Goal: Task Accomplishment & Management: Use online tool/utility

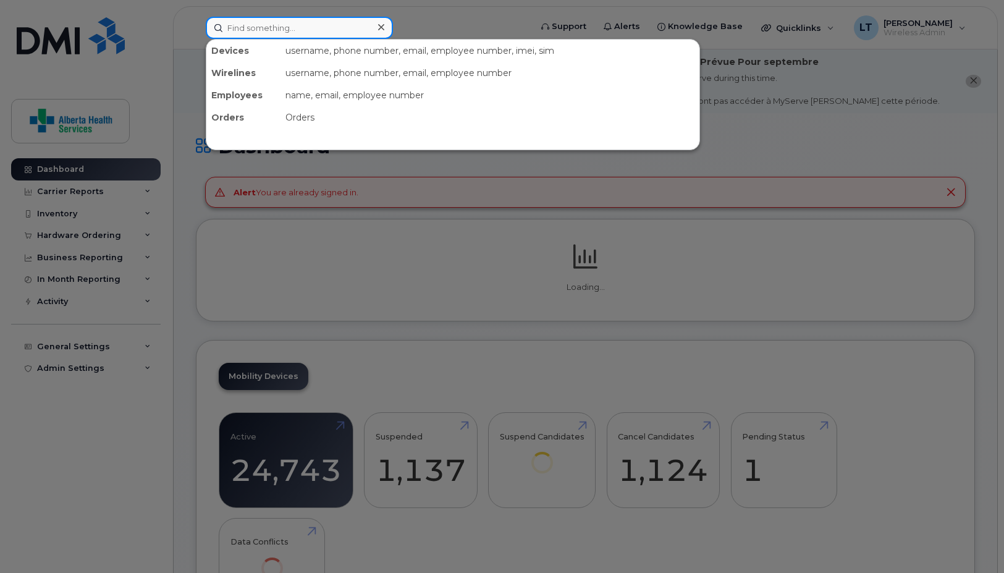
click at [282, 30] on input at bounding box center [299, 28] width 187 height 22
paste input "7809046797"
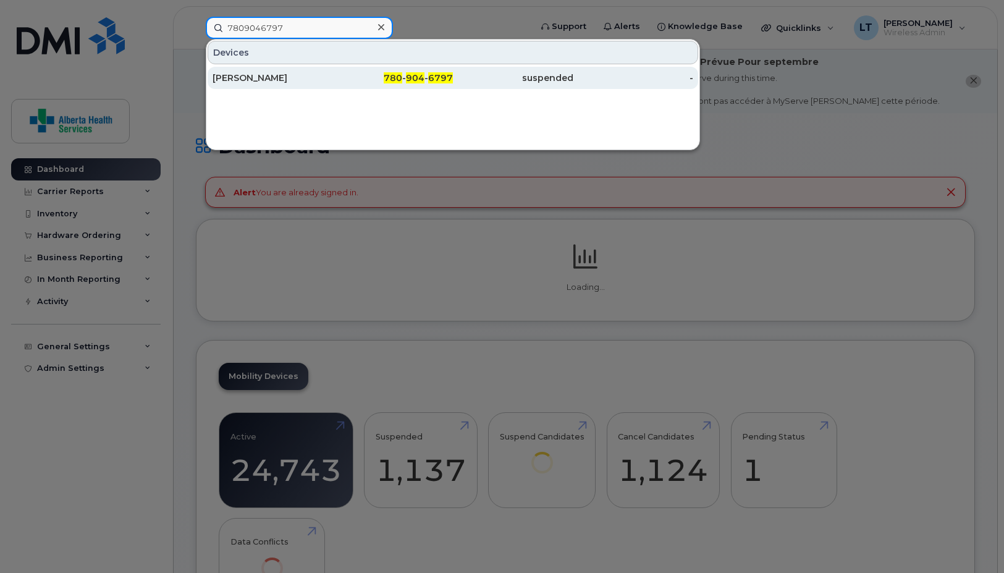
type input "7809046797"
click at [269, 75] on div "[PERSON_NAME]" at bounding box center [272, 78] width 120 height 12
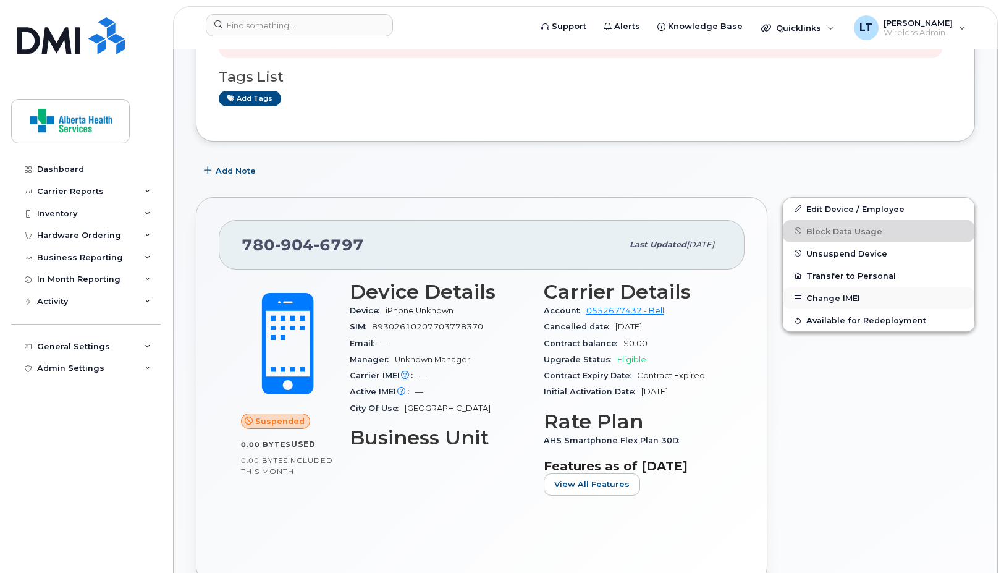
scroll to position [247, 0]
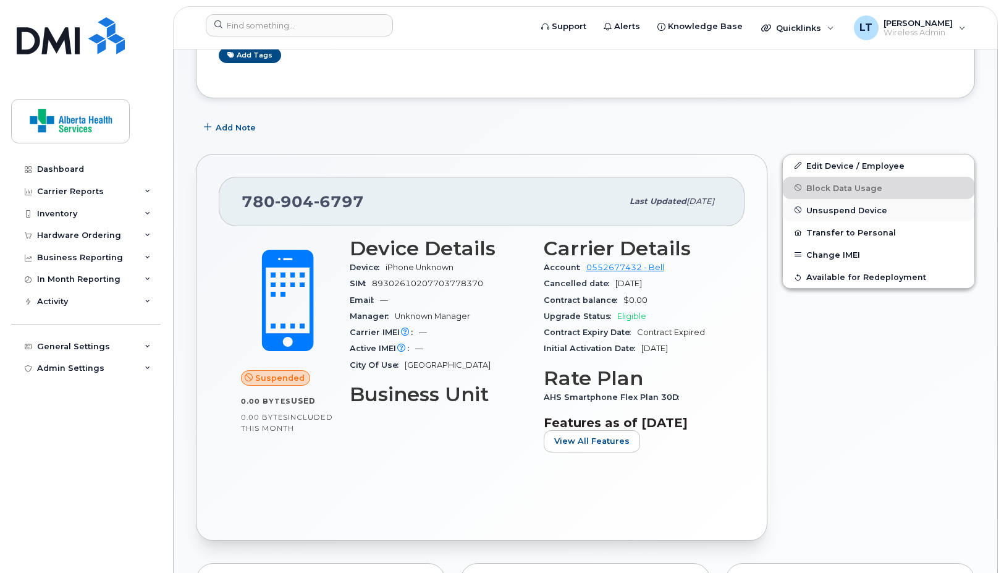
click at [846, 210] on span "Unsuspend Device" at bounding box center [846, 209] width 81 height 9
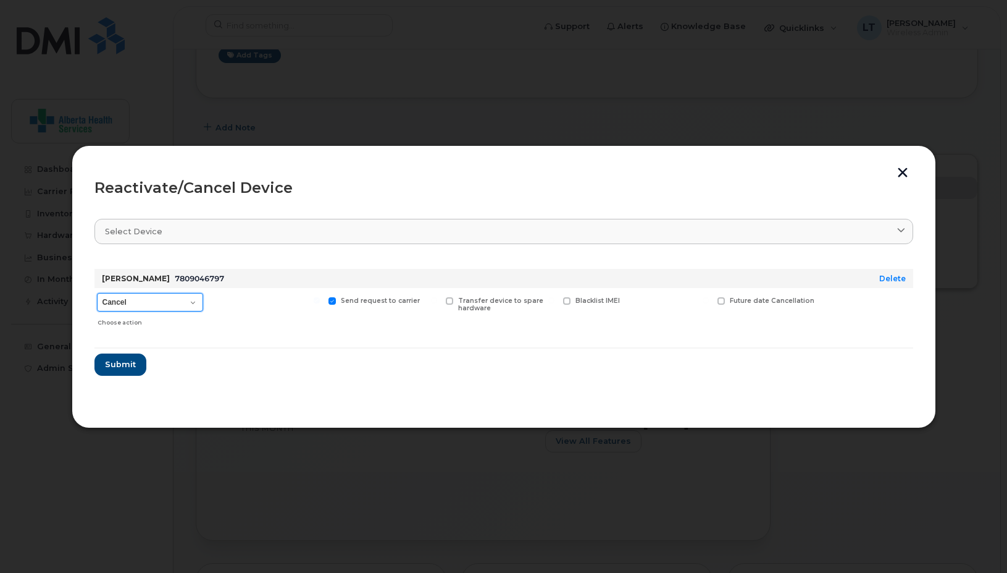
click at [154, 299] on select "Cancel Suspend - Extend Suspension Reactivate" at bounding box center [150, 302] width 106 height 19
select select "[object Object]"
click at [97, 293] on select "Cancel Suspend - Extend Suspension Reactivate" at bounding box center [150, 302] width 106 height 19
click at [117, 363] on span "Submit" at bounding box center [119, 364] width 31 height 12
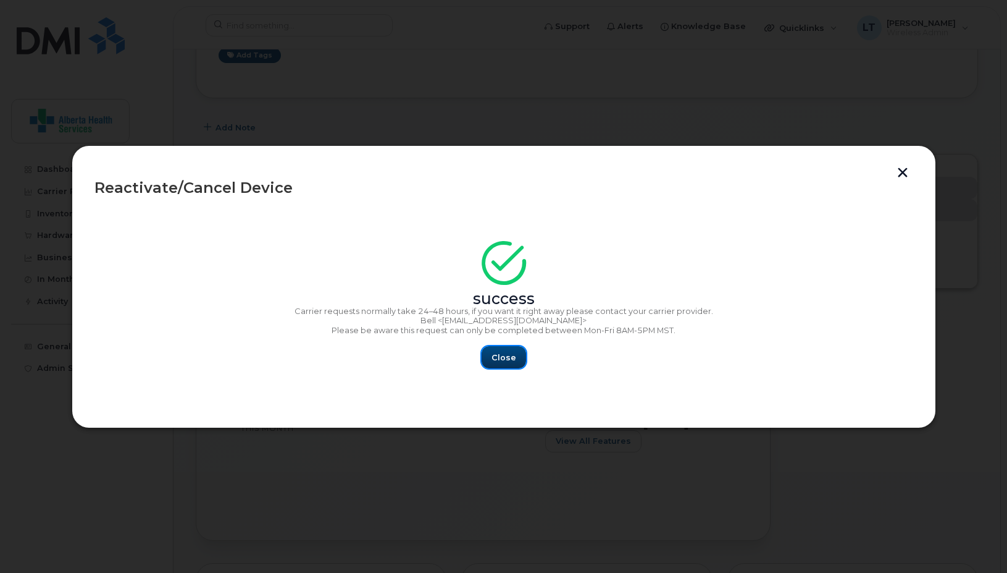
click at [506, 355] on span "Close" at bounding box center [504, 357] width 25 height 12
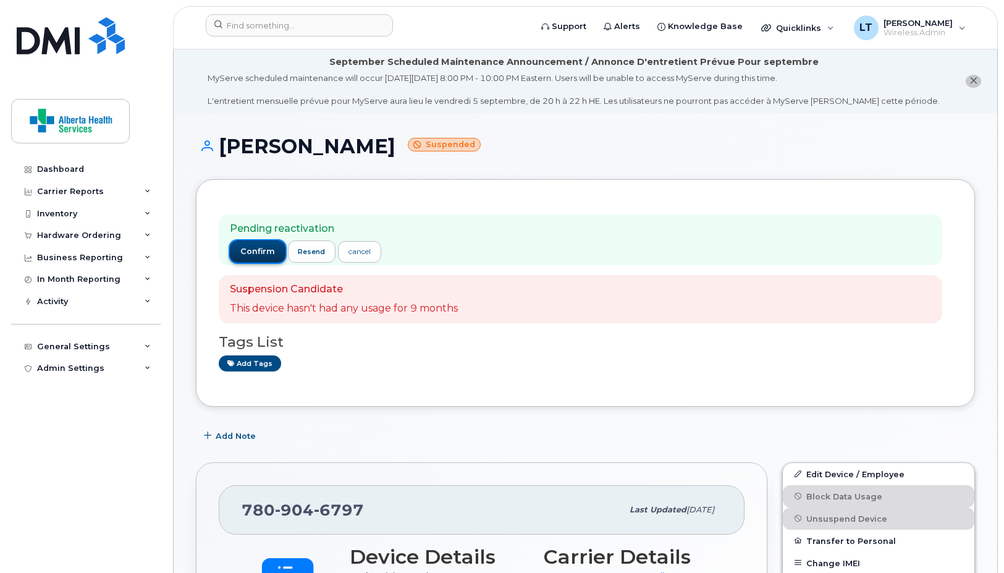
click at [265, 252] on span "confirm" at bounding box center [257, 251] width 35 height 11
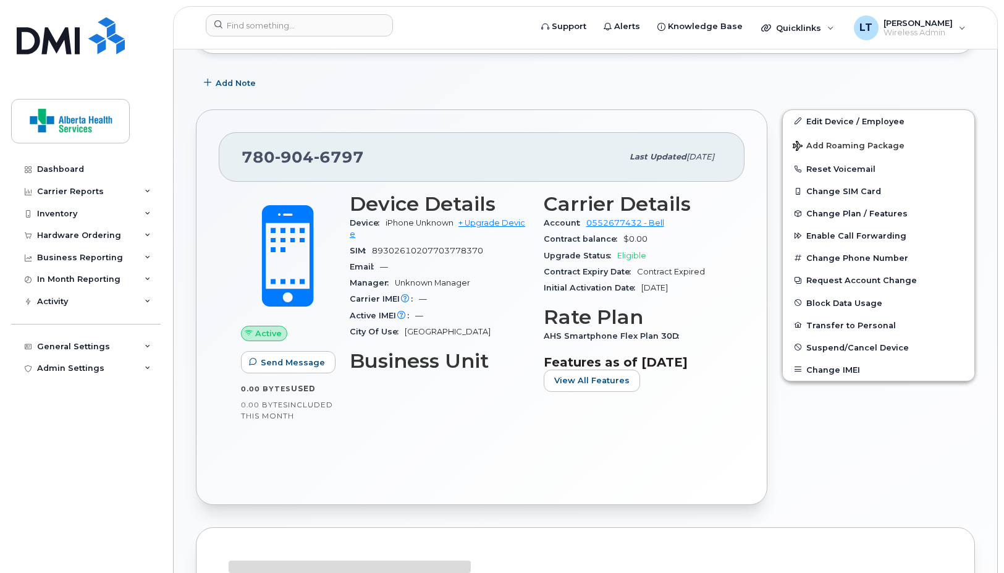
scroll to position [309, 0]
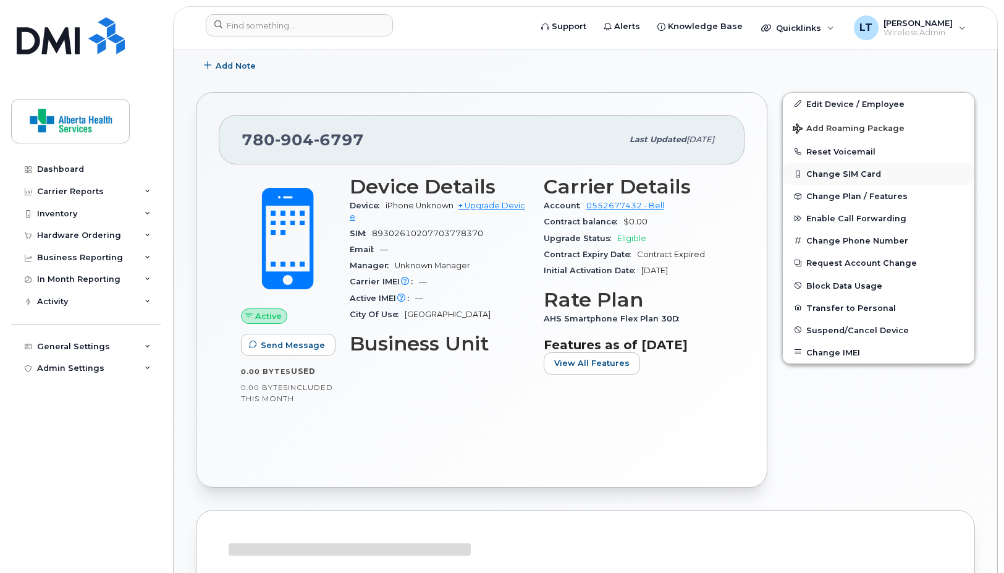
click at [866, 172] on button "Change SIM Card" at bounding box center [878, 173] width 191 height 22
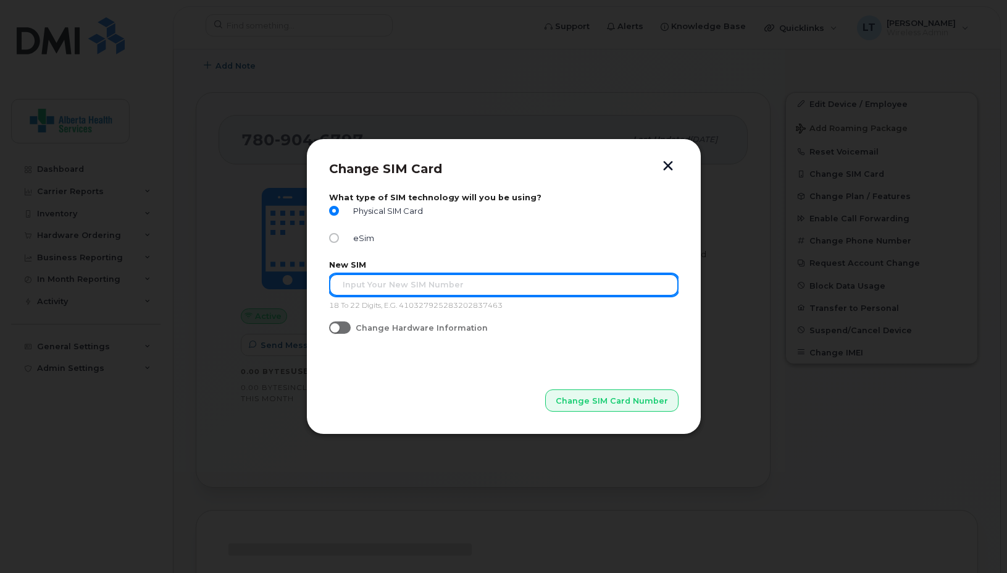
click at [347, 281] on input "text" at bounding box center [504, 285] width 350 height 22
click at [409, 279] on input "text" at bounding box center [504, 285] width 350 height 22
type input "89302610207729468956"
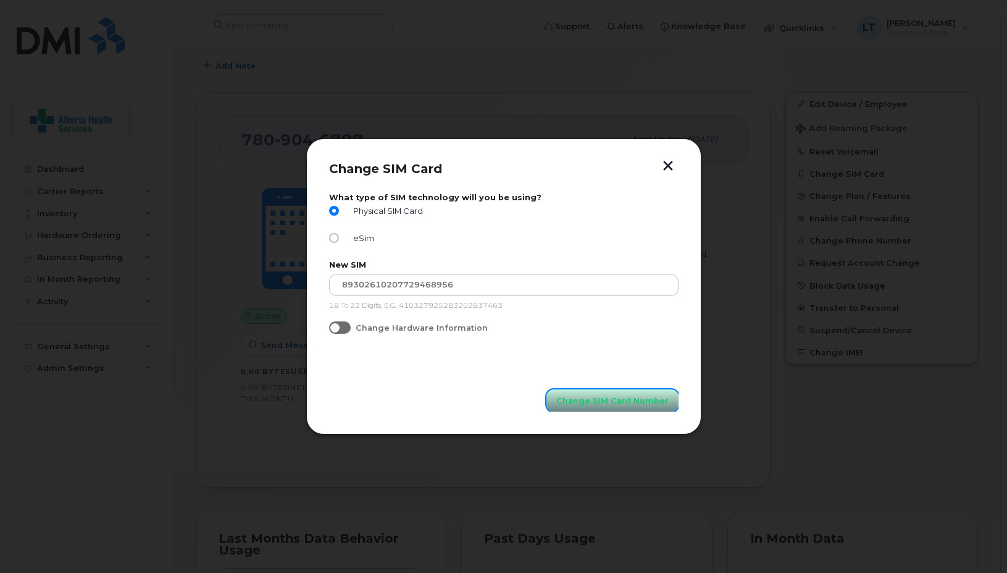
click at [607, 401] on span "Change SIM Card Number" at bounding box center [613, 401] width 112 height 12
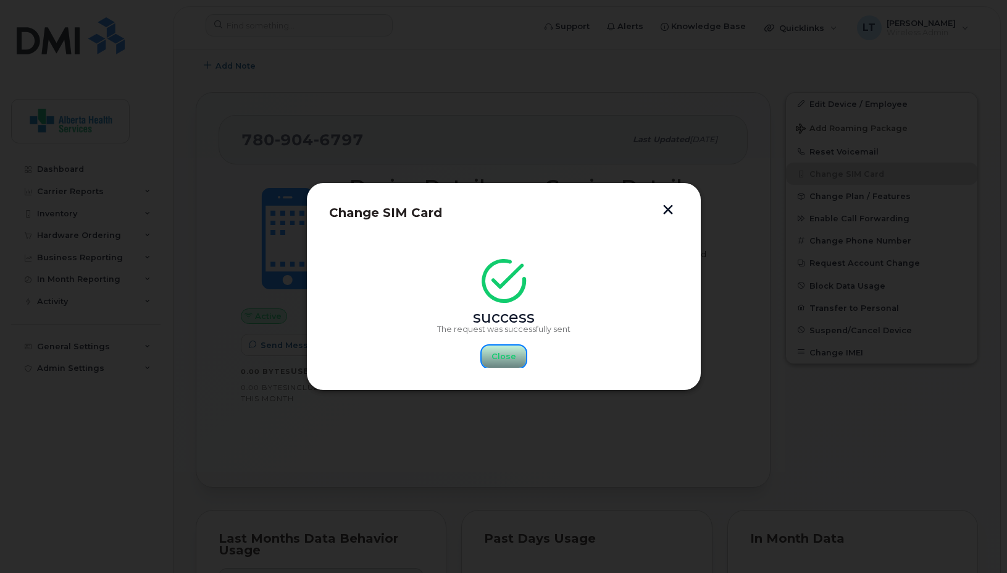
click at [507, 356] on span "Close" at bounding box center [504, 356] width 25 height 12
